Goal: Complete application form

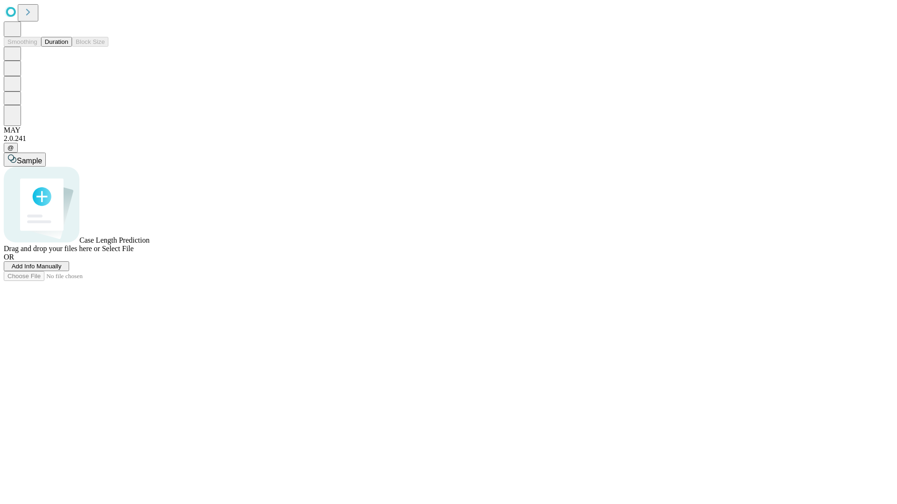
click at [62, 270] on span "Add Info Manually" at bounding box center [37, 266] width 50 height 7
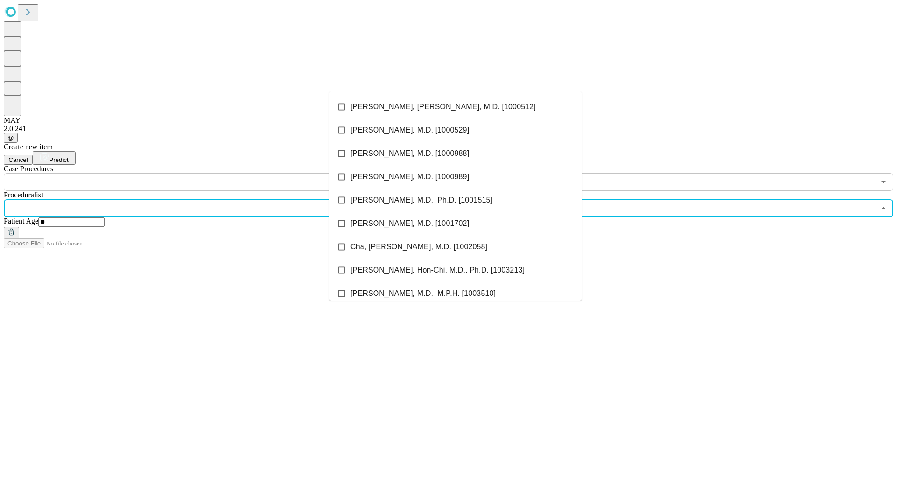
click at [455, 107] on li "[PERSON_NAME], [PERSON_NAME], M.D. [1000512]" at bounding box center [455, 106] width 252 height 23
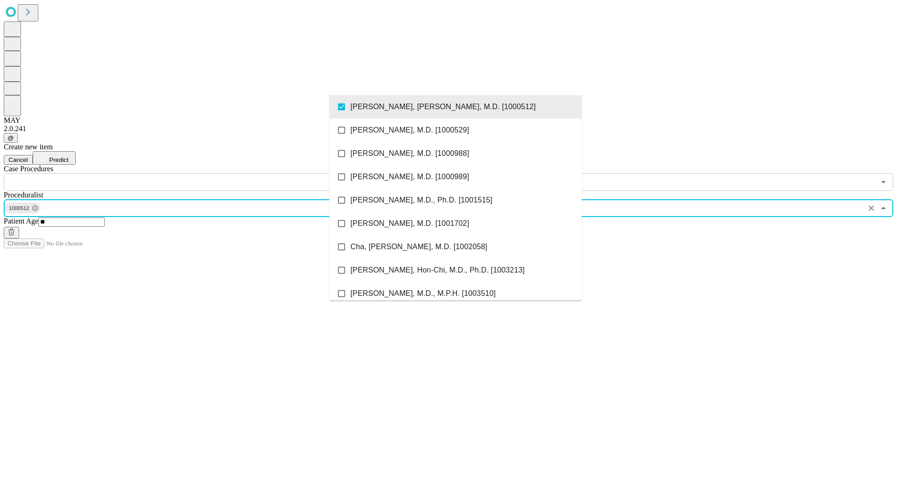
click at [196, 173] on input "text" at bounding box center [439, 182] width 871 height 18
